Goal: Task Accomplishment & Management: Use online tool/utility

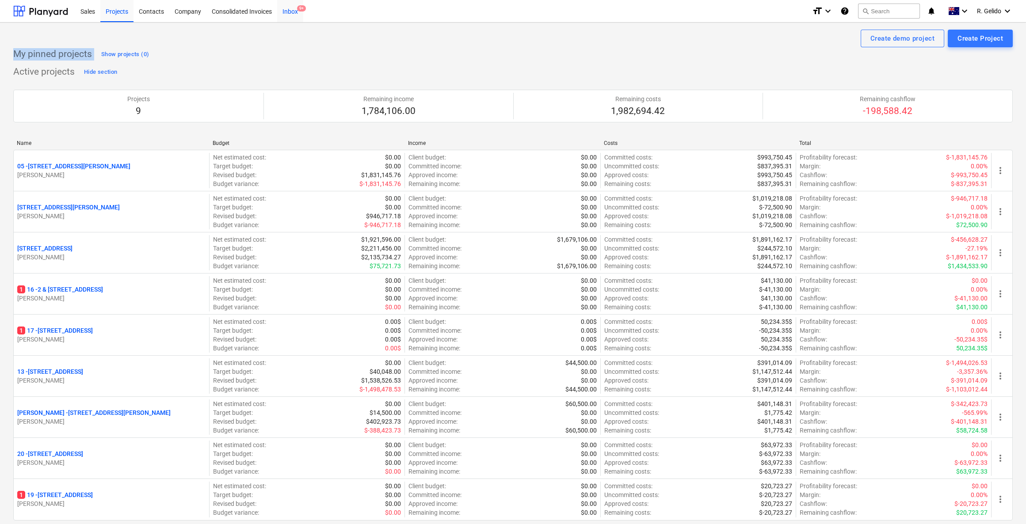
click at [295, 18] on div "Inbox 9+" at bounding box center [290, 11] width 26 height 23
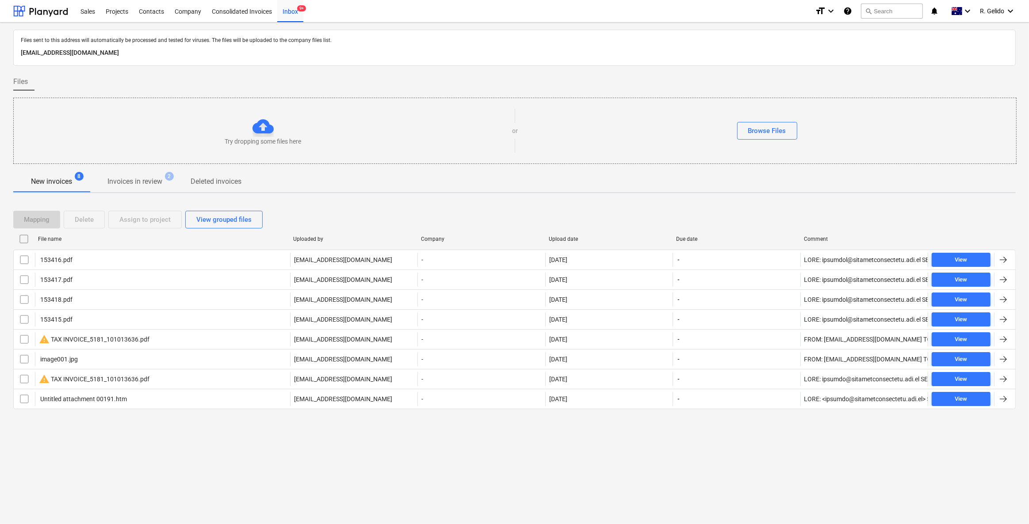
click at [87, 56] on p "[EMAIL_ADDRESS][DOMAIN_NAME]" at bounding box center [514, 53] width 987 height 11
copy p "[EMAIL_ADDRESS][DOMAIN_NAME]"
drag, startPoint x: 213, startPoint y: 467, endPoint x: 197, endPoint y: 448, distance: 24.8
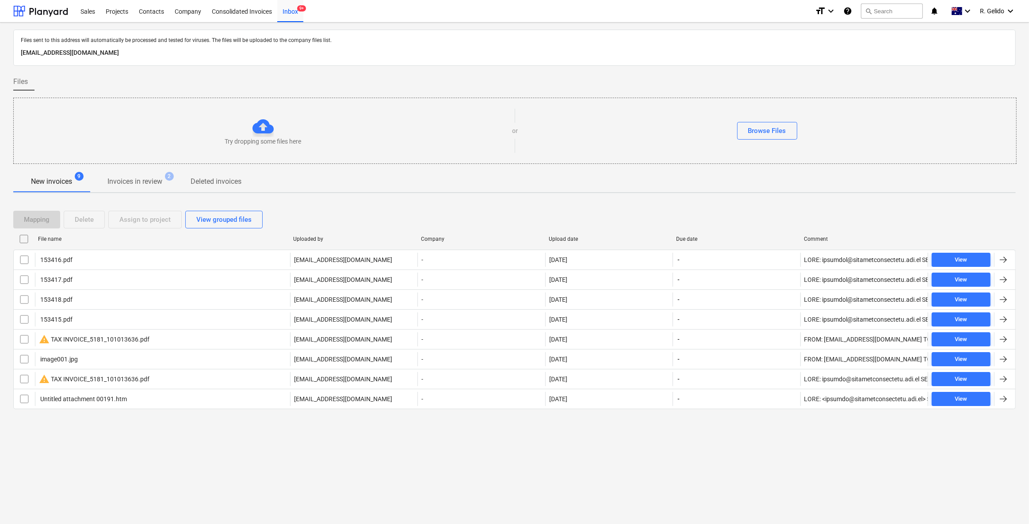
click at [213, 467] on div "Files sent to this address will automatically be processed and tested for virus…" at bounding box center [514, 274] width 1029 height 502
click at [118, 12] on div "Projects" at bounding box center [116, 11] width 33 height 23
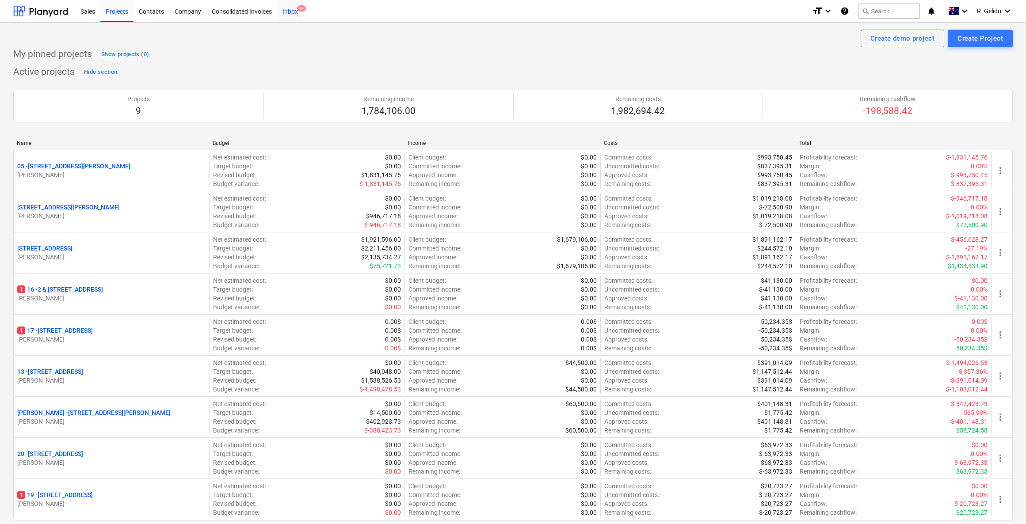
click at [295, 12] on div "Inbox 9+" at bounding box center [290, 11] width 26 height 23
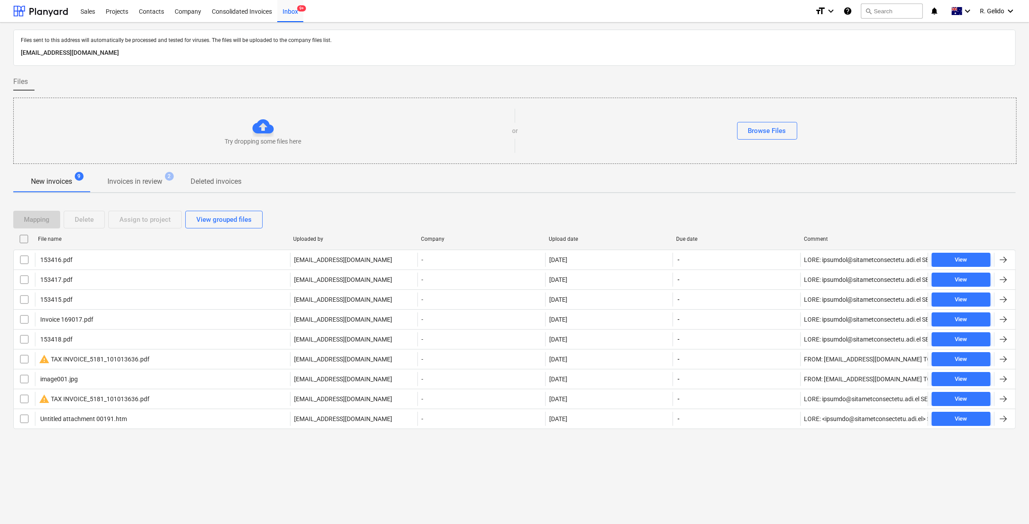
click at [279, 454] on div "Files sent to this address will automatically be processed and tested for virus…" at bounding box center [514, 274] width 1029 height 502
click at [212, 473] on div "Files sent to this address will automatically be processed and tested for virus…" at bounding box center [514, 274] width 1029 height 502
click at [270, 457] on div "Files sent to this address will automatically be processed and tested for virus…" at bounding box center [514, 274] width 1029 height 502
click at [465, 450] on div "Files sent to this address will automatically be processed and tested for virus…" at bounding box center [514, 274] width 1029 height 502
